Goal: Task Accomplishment & Management: Complete application form

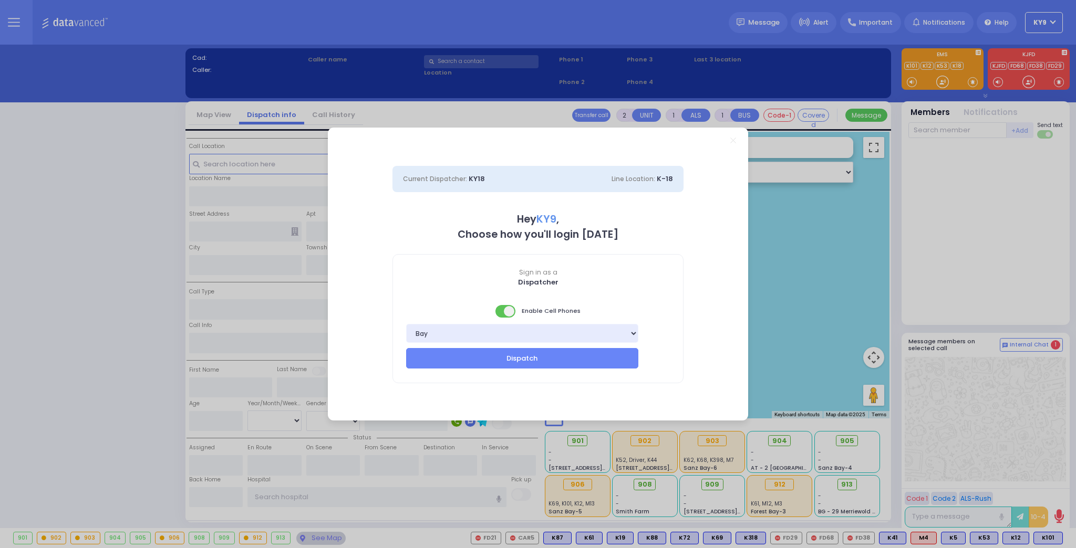
click at [503, 310] on span at bounding box center [505, 311] width 21 height 13
click at [509, 359] on button "Dispatch" at bounding box center [522, 358] width 232 height 20
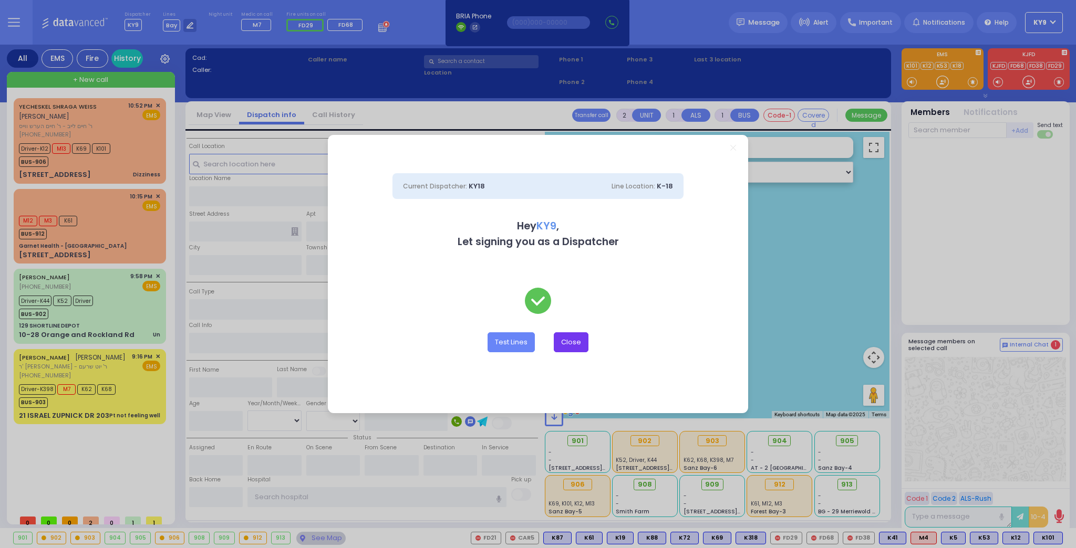
click at [584, 346] on button "Close" at bounding box center [571, 342] width 35 height 20
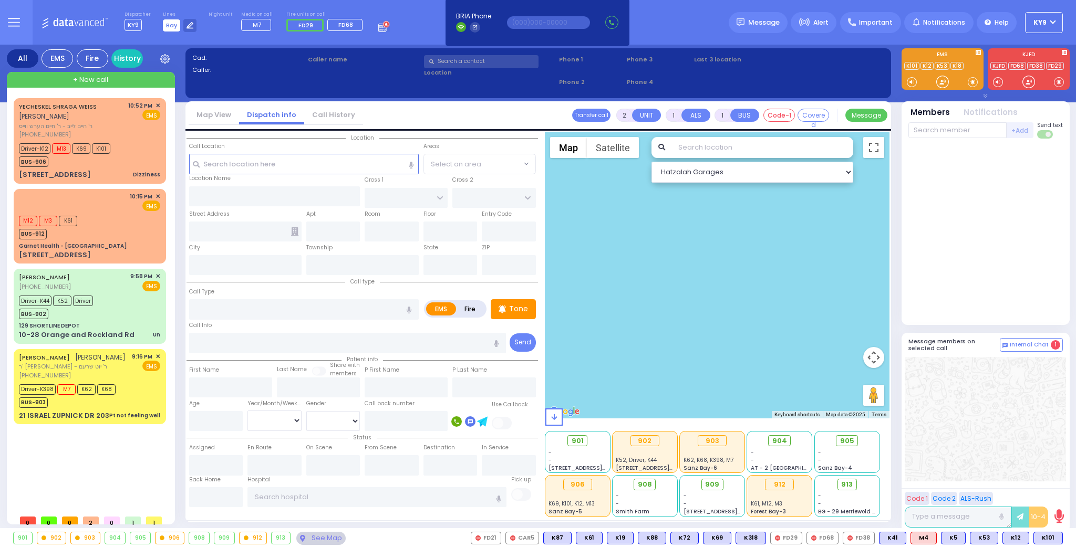
click at [173, 28] on span "Bay" at bounding box center [171, 25] width 17 height 12
click at [189, 29] on div at bounding box center [189, 25] width 13 height 13
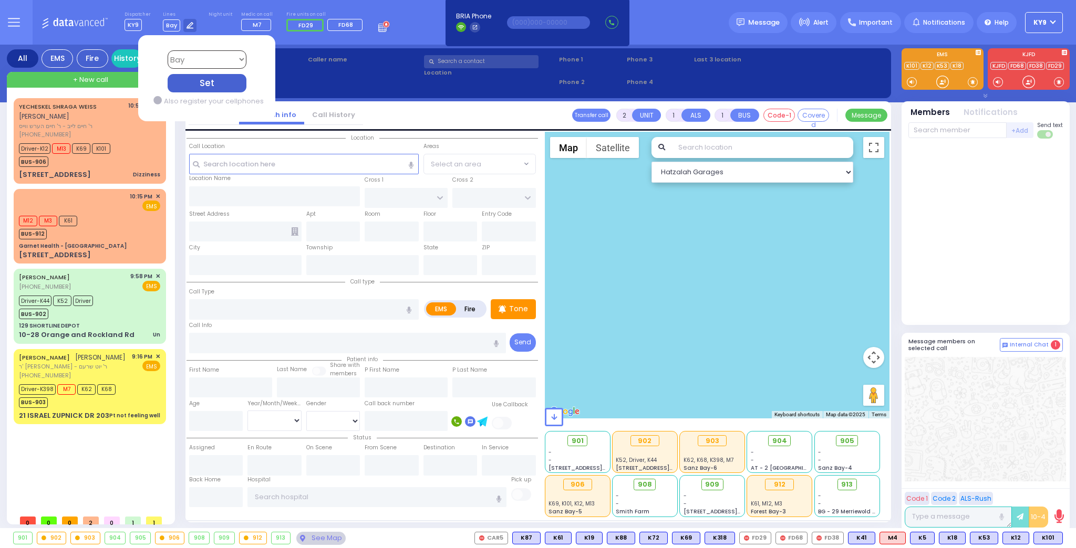
click at [184, 59] on select "Bay K-14 K-16 K-18 K-40 K-6 K-61 K-63 K-67 K-72 Medic 7 K-68 K-48 D-801 D-802 D…" at bounding box center [206, 59] width 79 height 18
select select "4"
click at [167, 50] on select "Bay K-14 K-16 K-18 K-40 K-6 K-61 K-63 K-67 K-72 Medic 7 K-68 K-48 D-801 D-802 D…" at bounding box center [206, 59] width 79 height 18
click at [201, 81] on div "Set" at bounding box center [206, 83] width 79 height 18
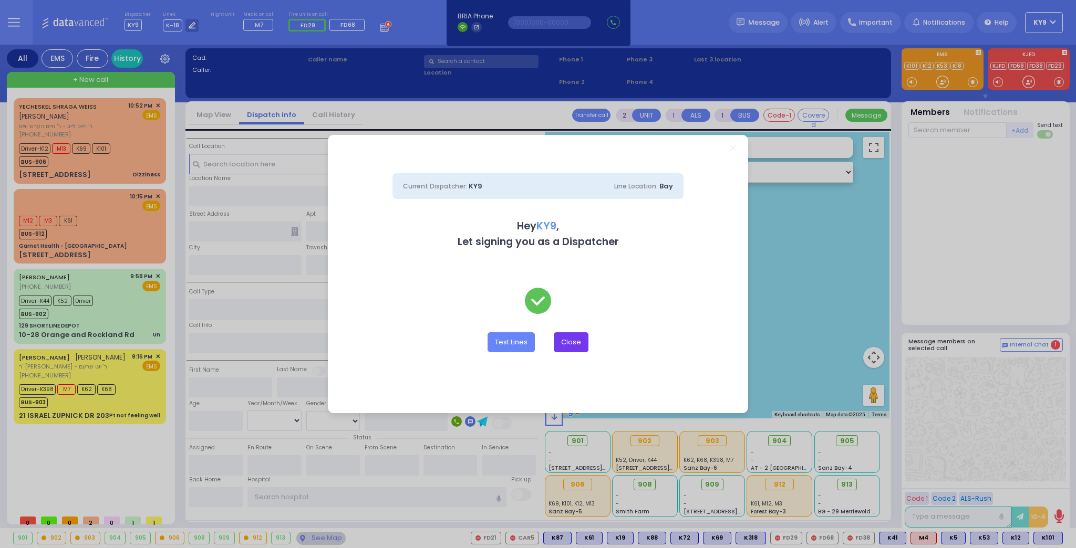
click at [575, 347] on button "Close" at bounding box center [571, 342] width 35 height 20
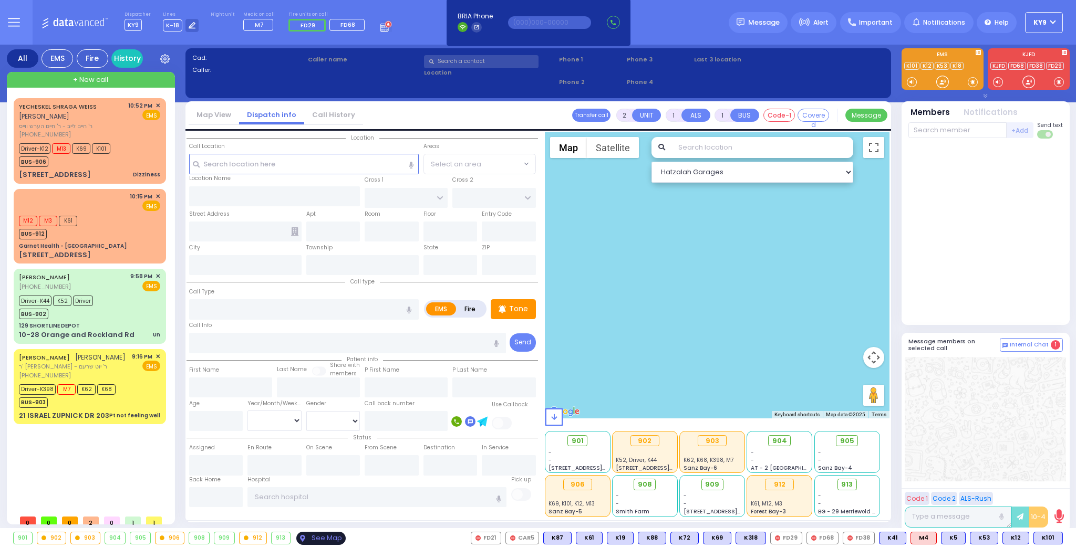
click at [299, 538] on div "See Map" at bounding box center [320, 538] width 49 height 13
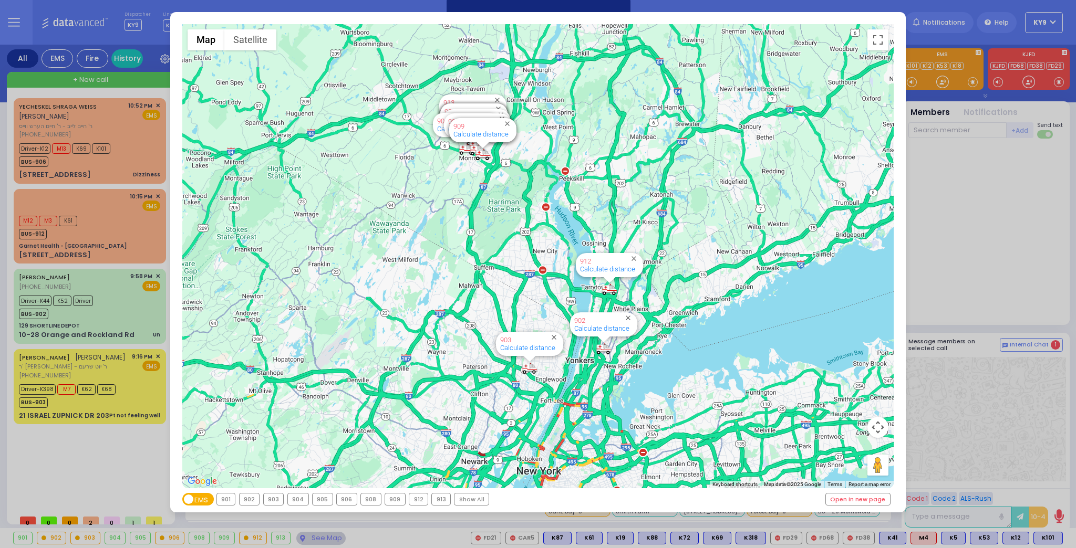
click at [278, 499] on div "903" at bounding box center [274, 500] width 20 height 12
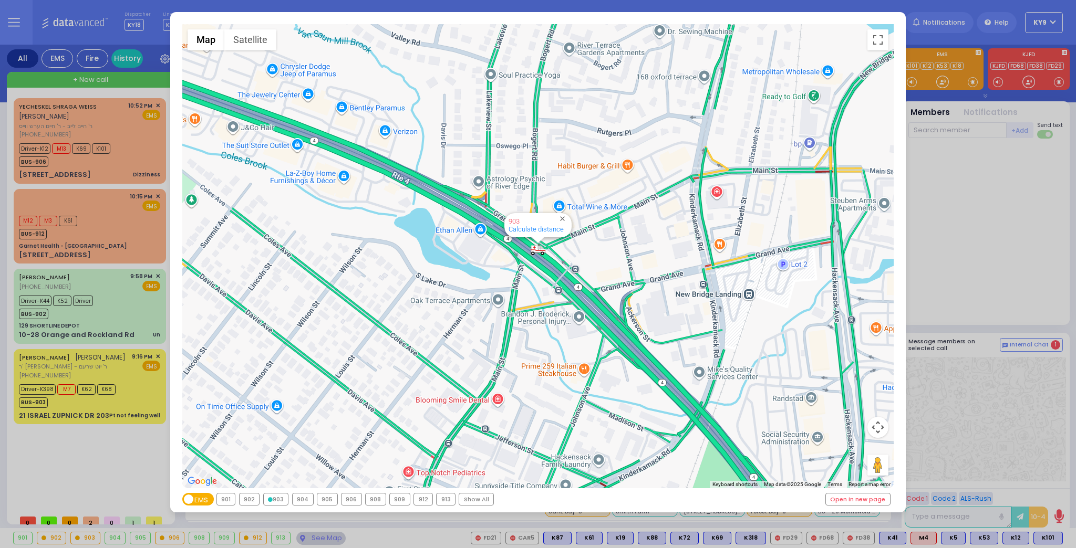
click at [246, 503] on div "902" at bounding box center [249, 500] width 20 height 12
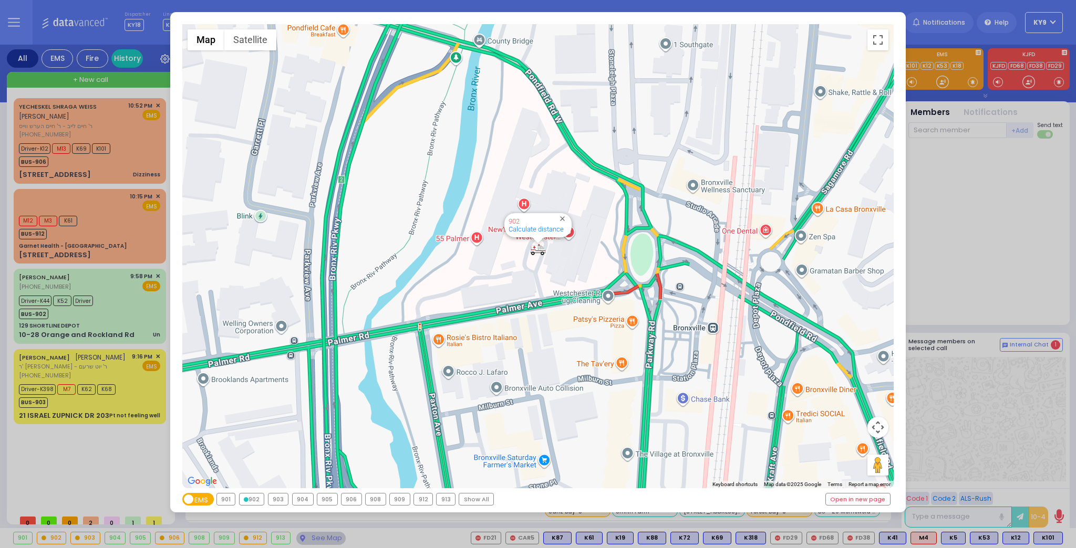
click at [423, 501] on div "912" at bounding box center [423, 500] width 18 height 12
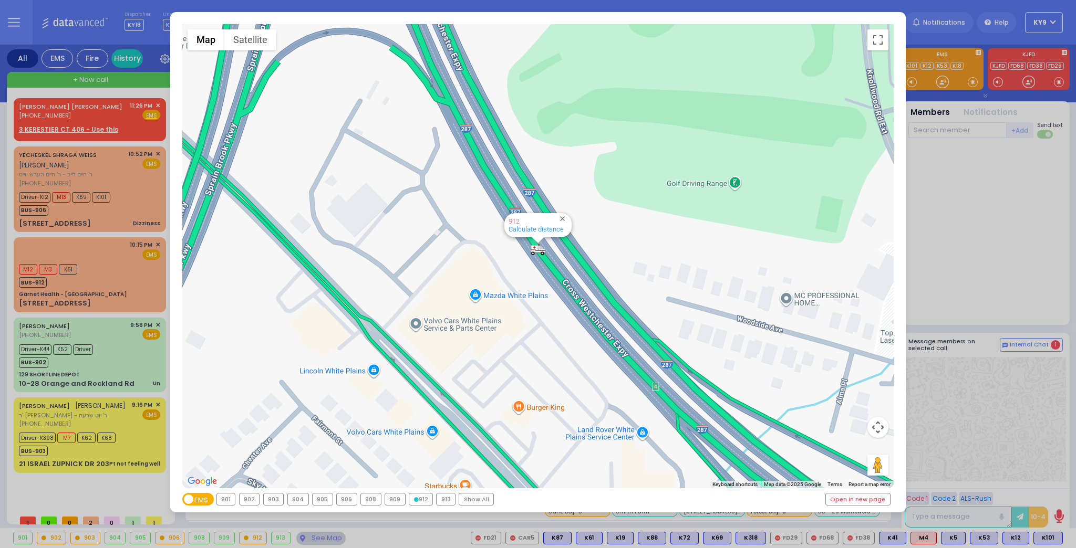
click at [348, 501] on div "906" at bounding box center [347, 500] width 20 height 12
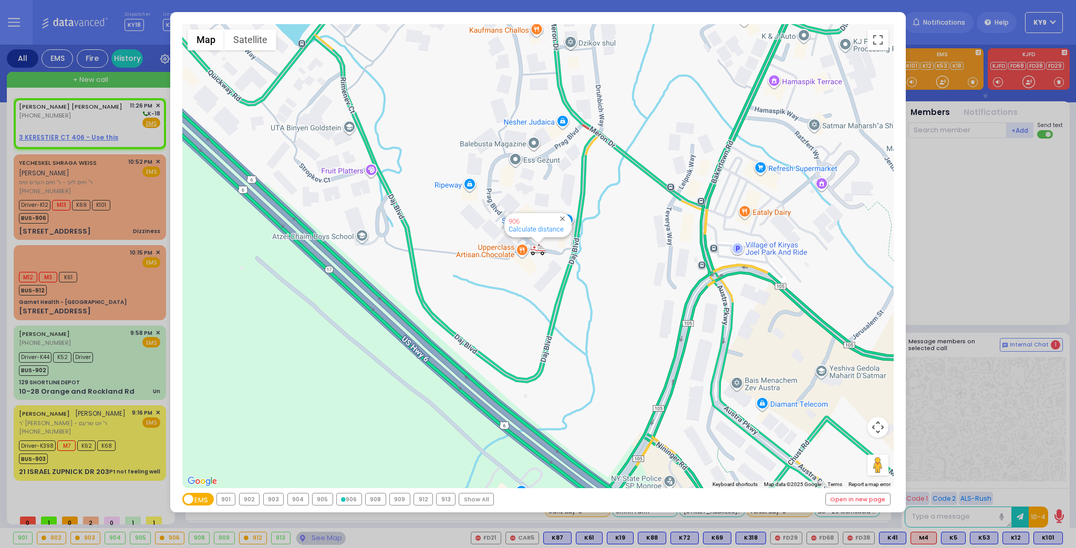
select select
radio input "true"
type input "[PERSON_NAME]"
type input "SOFER"
select select
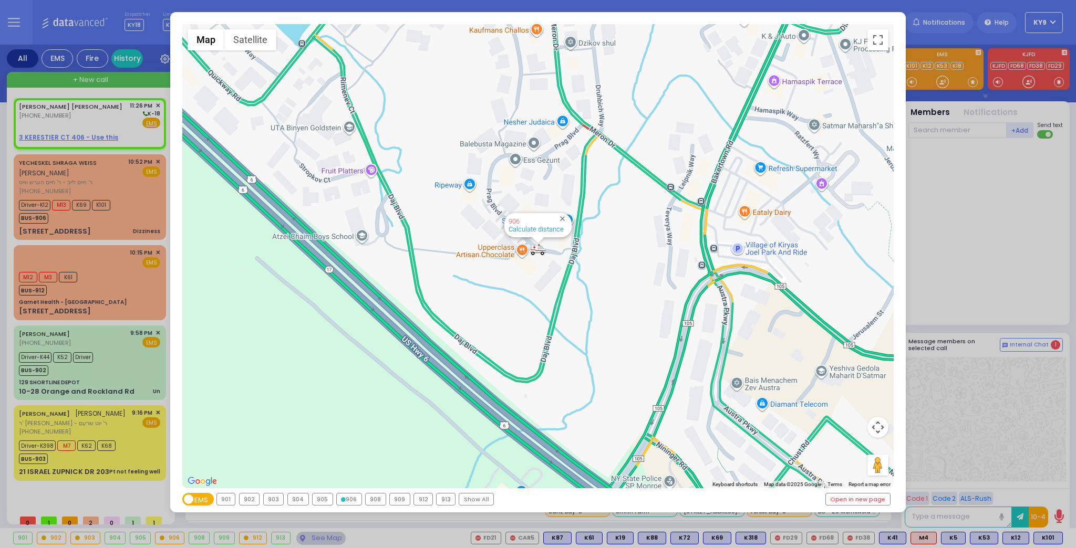
type input "23:26"
select select "Hatzalah Garages"
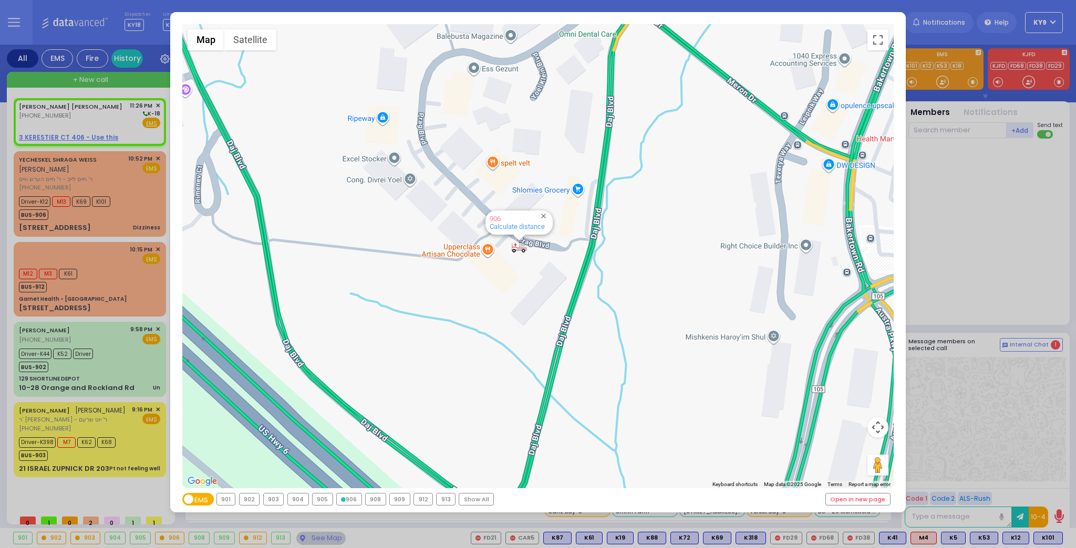
select select
radio input "true"
select select
select select "Hatzalah Garages"
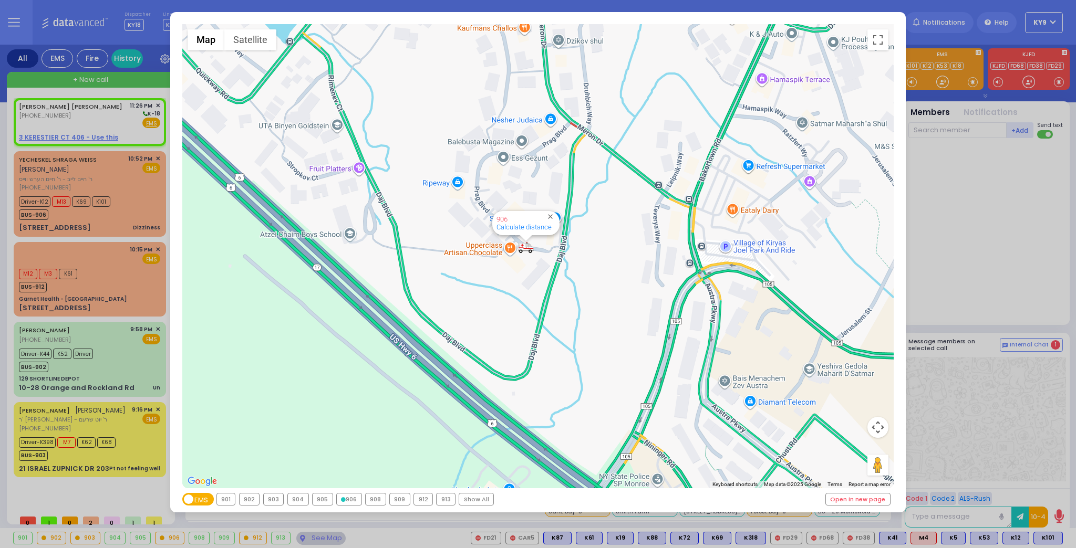
click at [309, 540] on div "← Move left → Move right ↑ Move up ↓ Move down + Zoom in - Zoom out Home Jump l…" at bounding box center [538, 274] width 1076 height 548
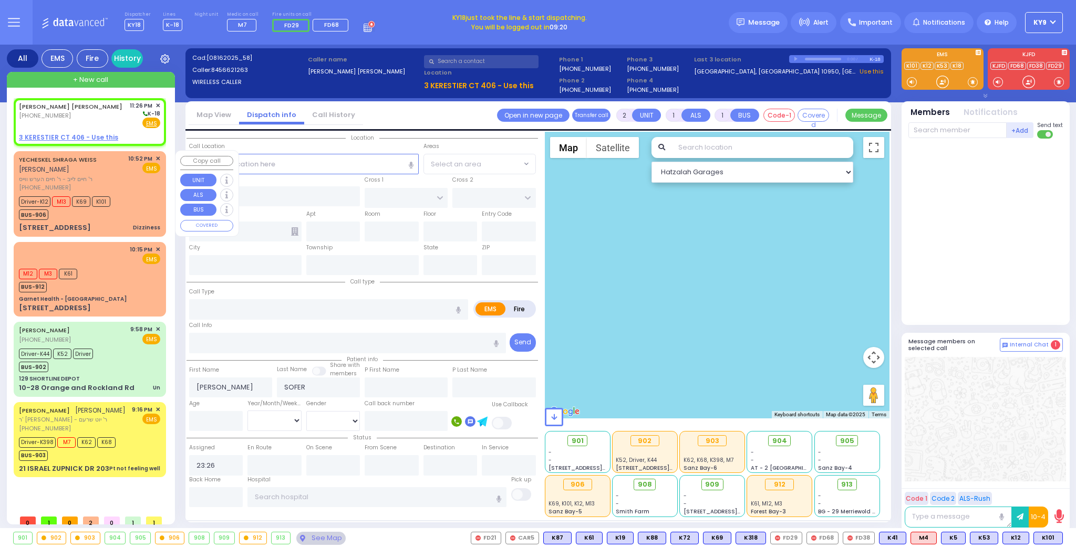
click at [104, 207] on div "BUS-906" at bounding box center [64, 213] width 91 height 13
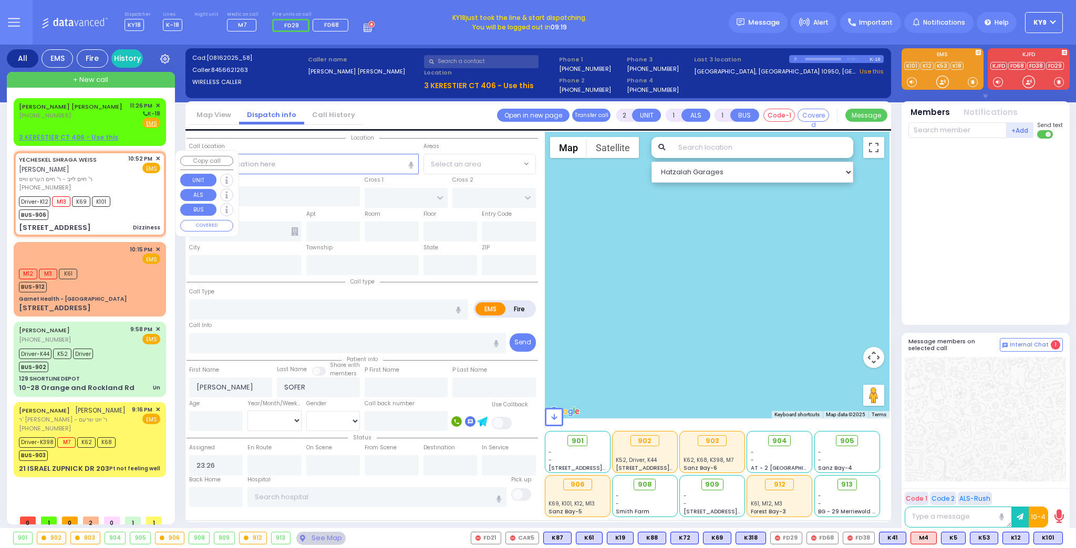
type input "1"
type input "0"
select select
type input "Dizziness"
radio input "true"
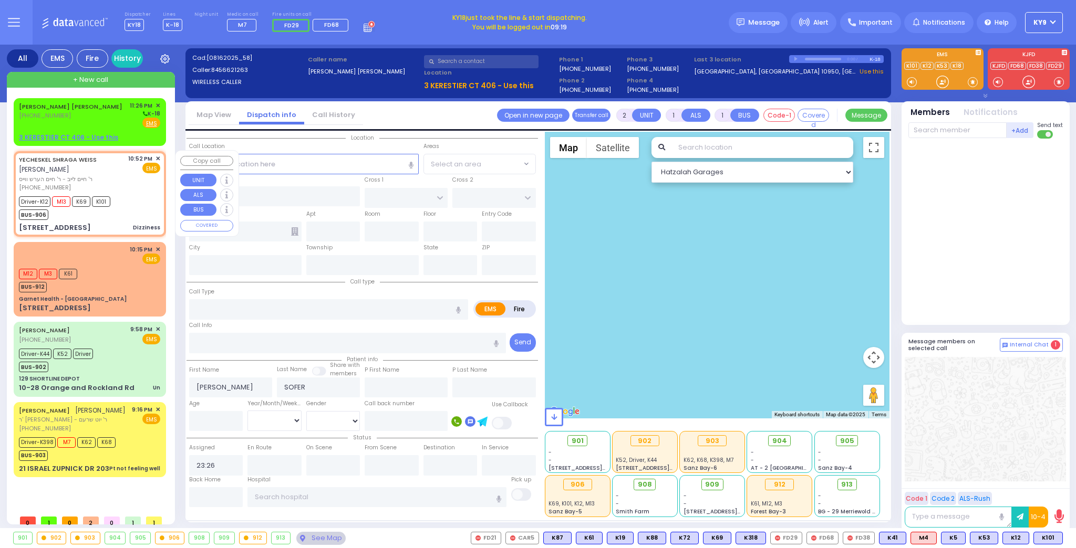
type input "[PERSON_NAME]"
type input "WEISS"
type input "64"
select select "Year"
select select "[DEMOGRAPHIC_DATA]"
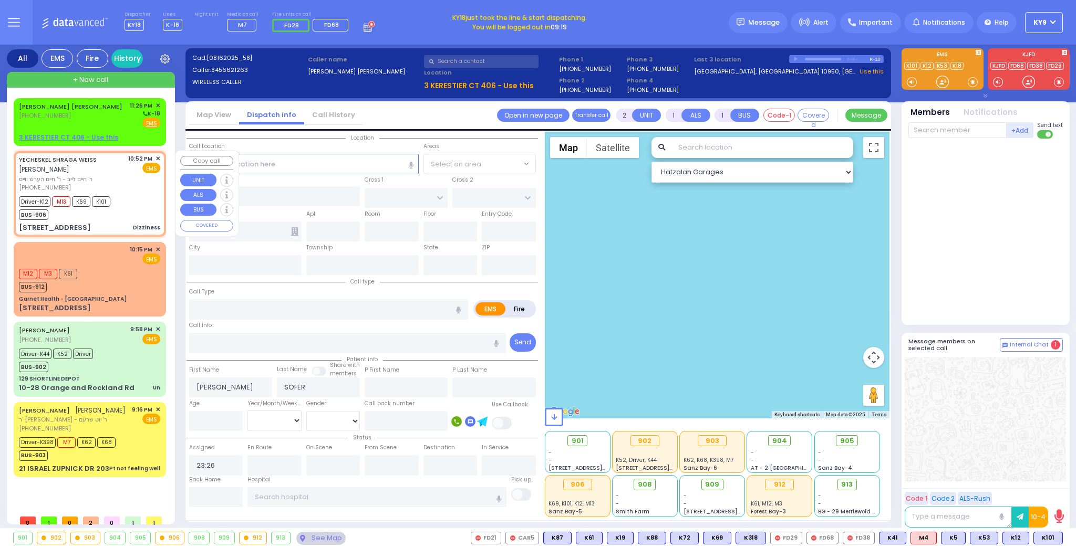
type input "22:52"
type input "22:53"
select select "Hatzalah Garages"
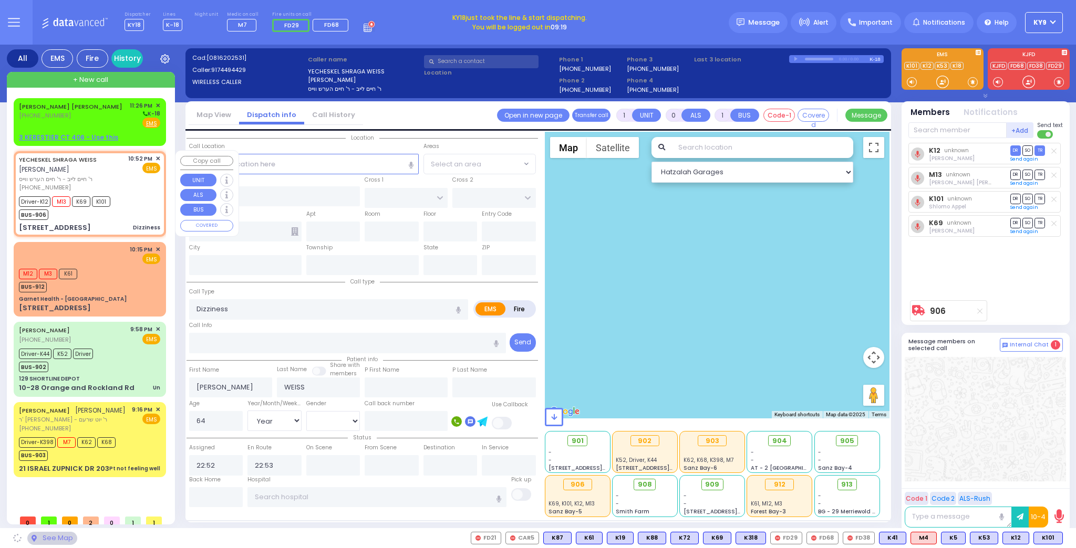
type input "YOEL KLEIN BLVD"
type input "MERON DR"
type input "[STREET_ADDRESS]"
type input "201"
type input "Monroe"
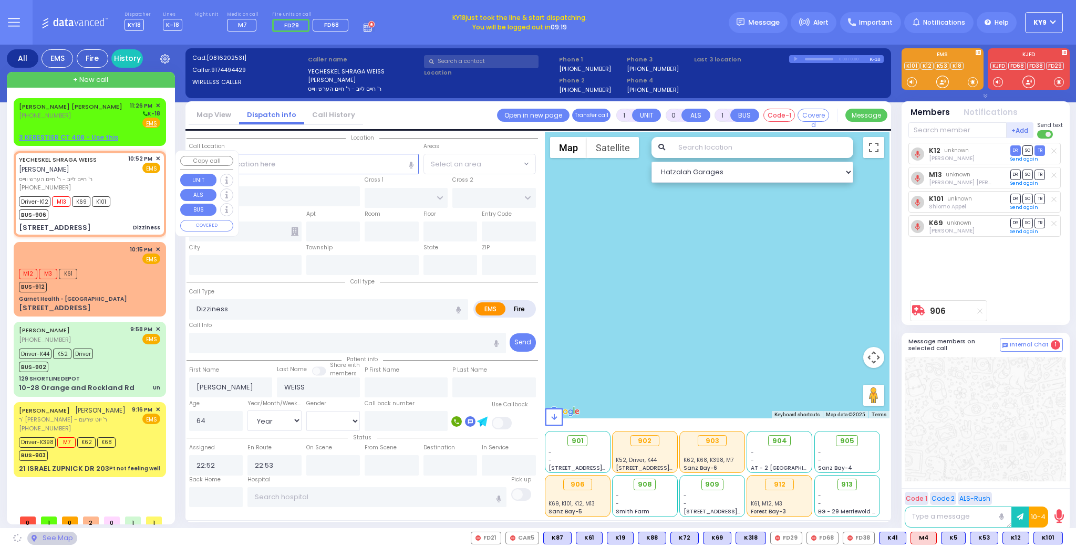
type input "[US_STATE]"
type input "10950"
select select "SECTION 6"
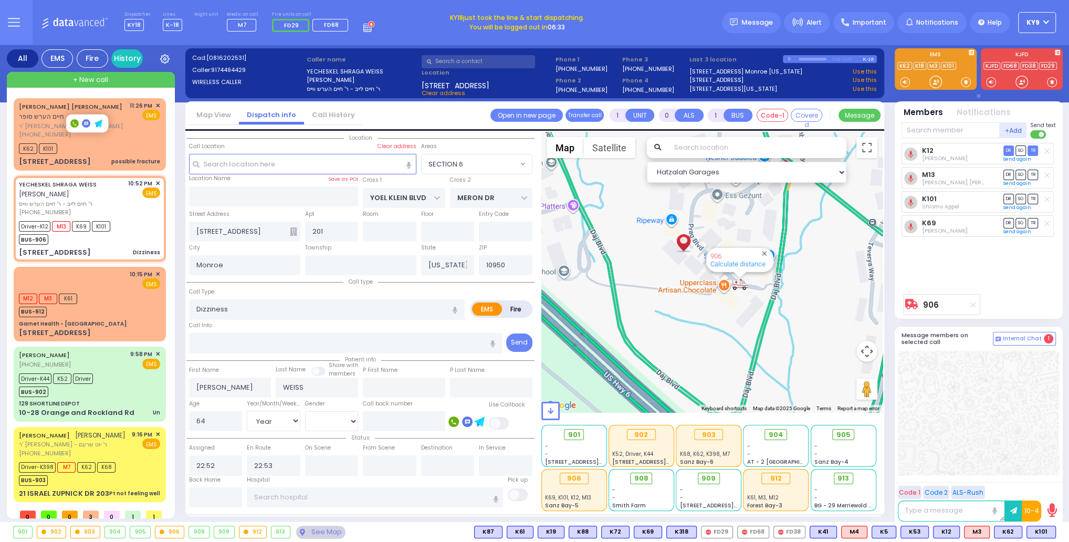
click at [1042, 22] on button "KY9" at bounding box center [1037, 22] width 38 height 21
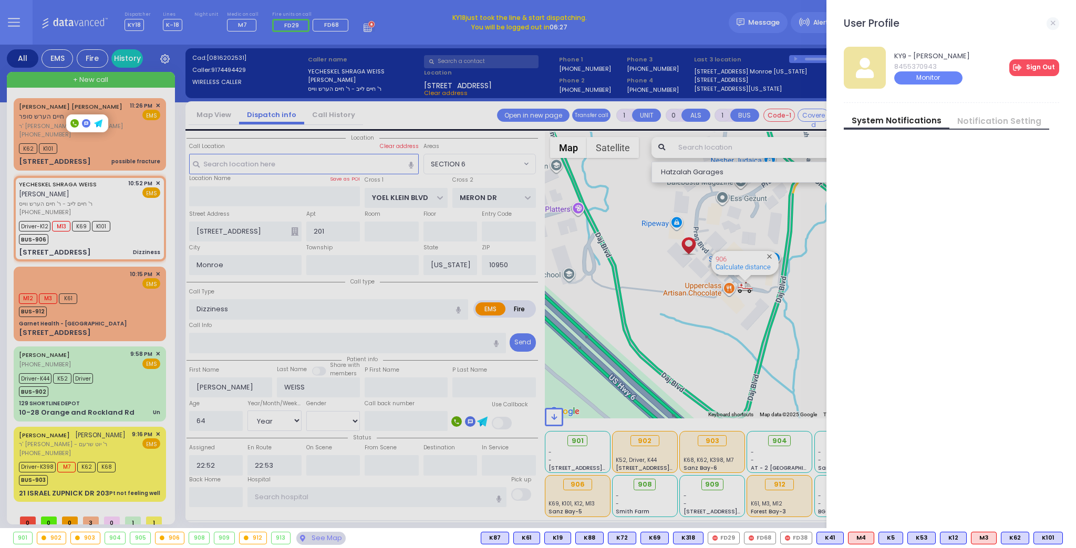
click at [1035, 67] on link "Sign Out" at bounding box center [1034, 67] width 50 height 17
